Goal: Task Accomplishment & Management: Manage account settings

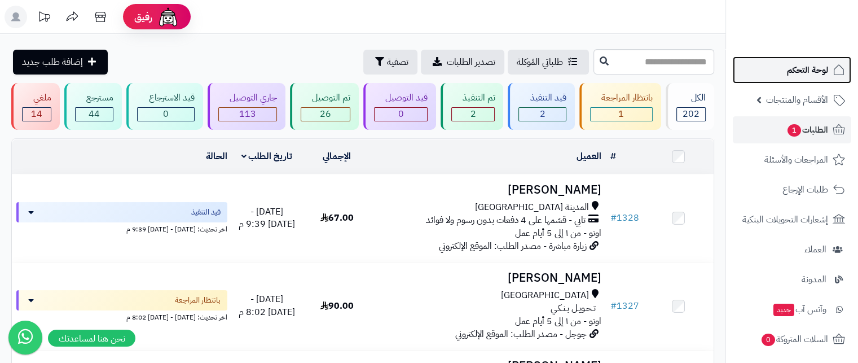
click at [802, 70] on span "لوحة التحكم" at bounding box center [807, 70] width 41 height 16
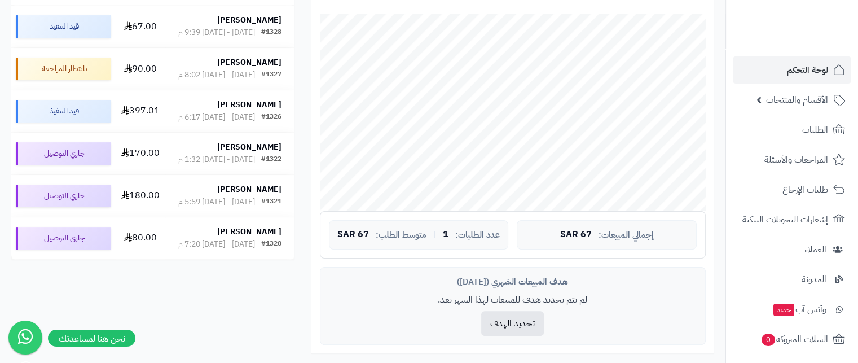
scroll to position [226, 0]
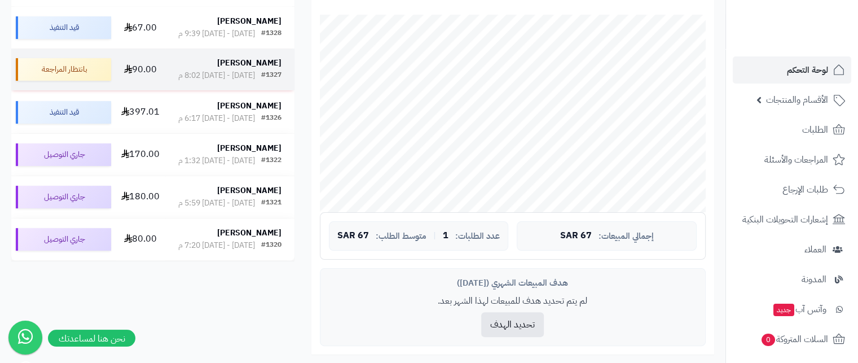
click at [254, 69] on strong "[PERSON_NAME]" at bounding box center [249, 63] width 64 height 12
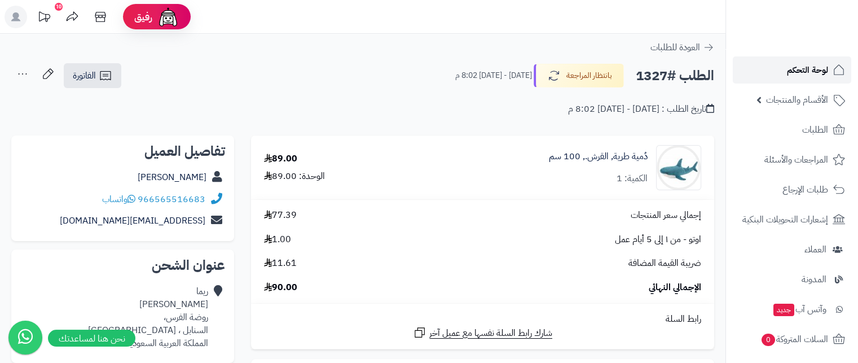
click at [817, 73] on span "لوحة التحكم" at bounding box center [807, 70] width 41 height 16
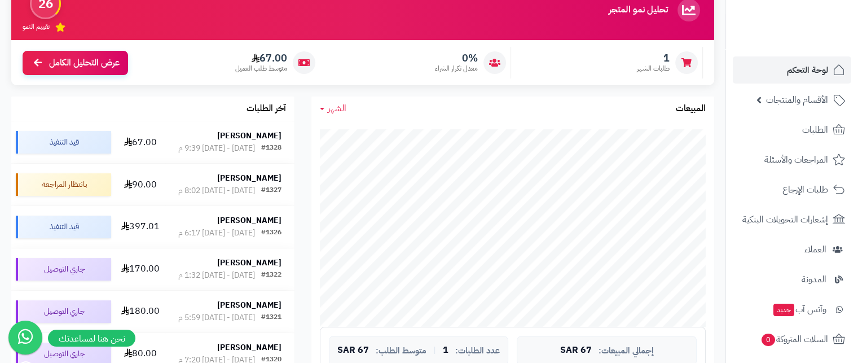
scroll to position [113, 0]
